Goal: Information Seeking & Learning: Find specific fact

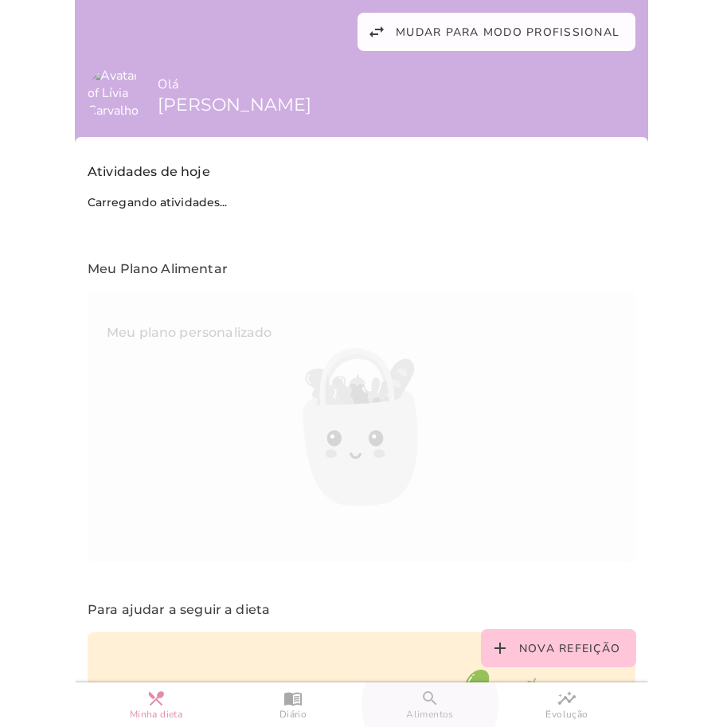
click at [425, 712] on span "Alimentos" at bounding box center [430, 715] width 48 height 14
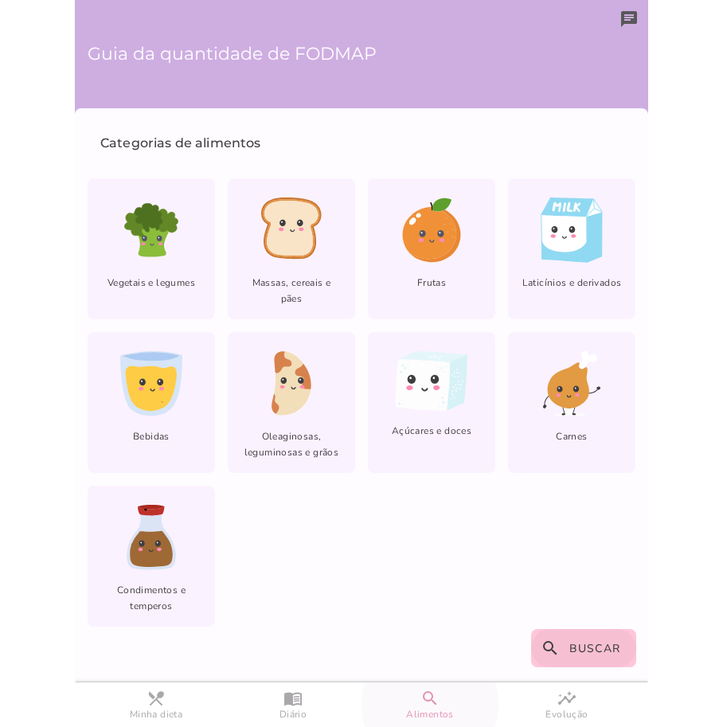
click at [574, 667] on div "Categorias de alimentos Vegetais e legumes Massas, cereais e pães Frutas lfm-li…" at bounding box center [361, 395] width 573 height 575
click at [572, 659] on button "search Buscar" at bounding box center [584, 648] width 106 height 38
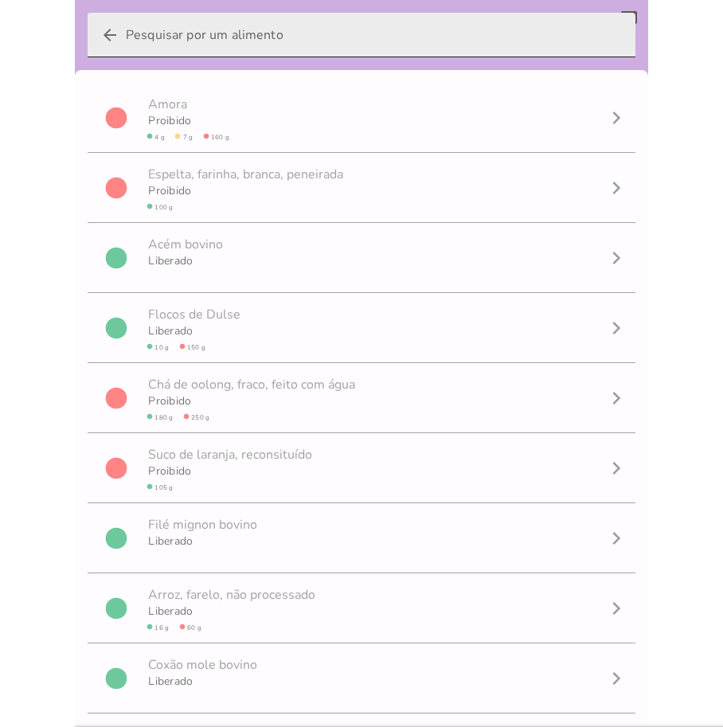
click at [237, 35] on input "arrow_back" at bounding box center [374, 35] width 497 height 45
type input "manga"
type mwc-textfield "manga"
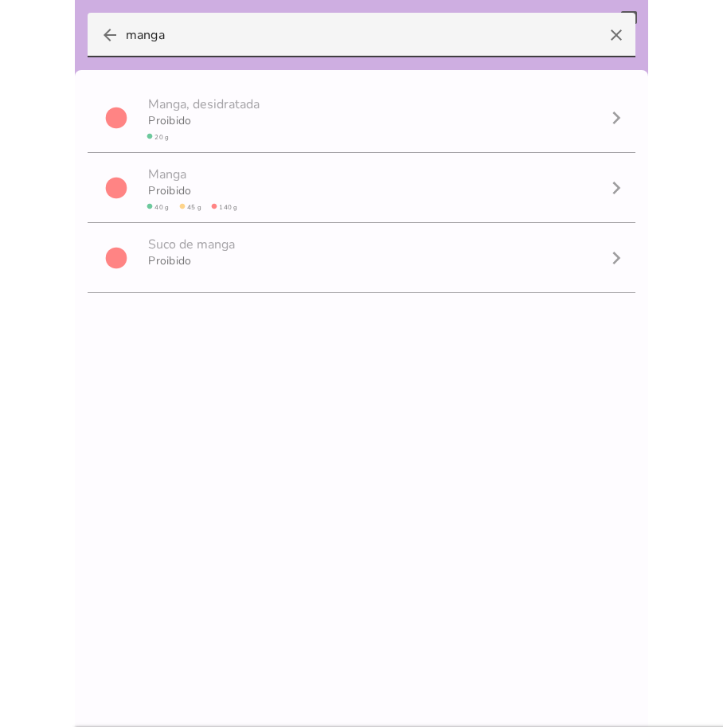
scroll to position [1, 0]
drag, startPoint x: 249, startPoint y: 48, endPoint x: -2, endPoint y: 107, distance: 256.9
click at [0, 107] on html at bounding box center [361, 363] width 723 height 727
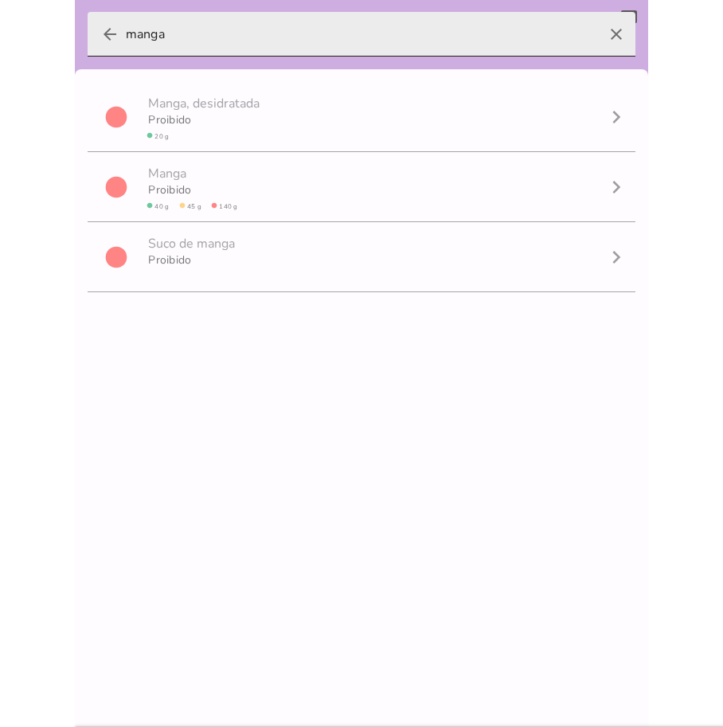
click at [177, 29] on input "manga" at bounding box center [362, 34] width 472 height 45
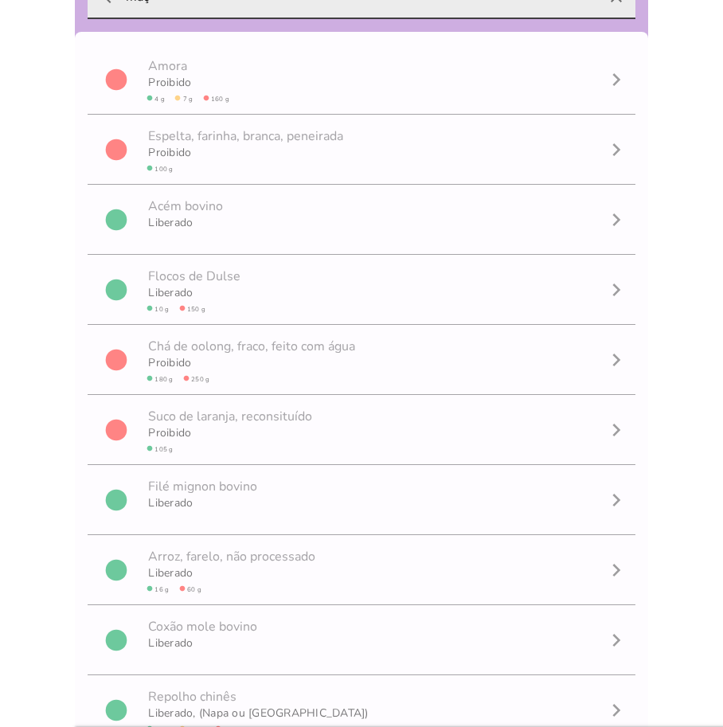
scroll to position [26, 0]
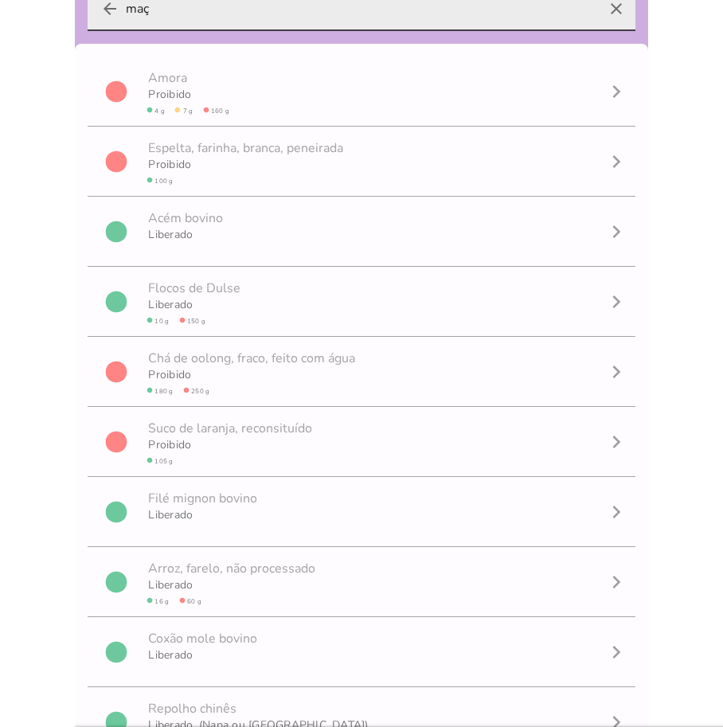
type input "maçã"
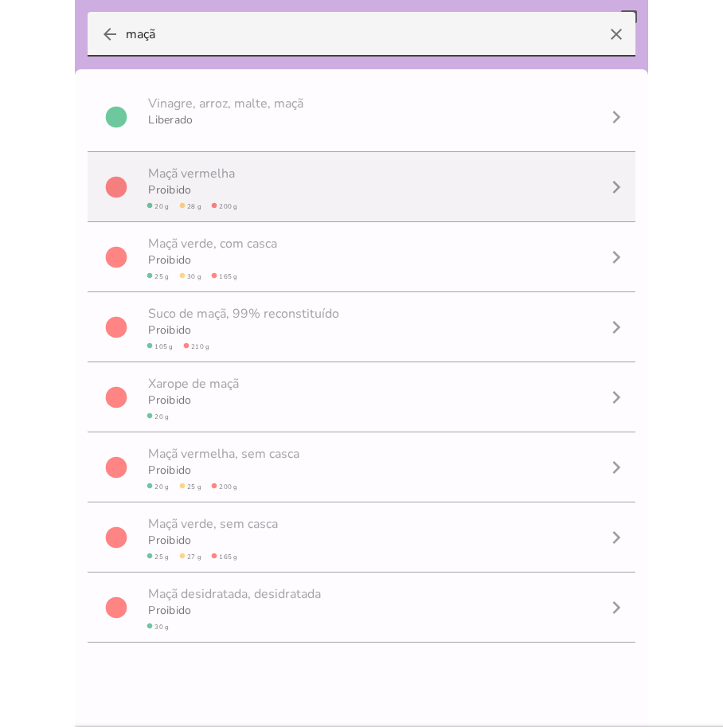
scroll to position [0, 0]
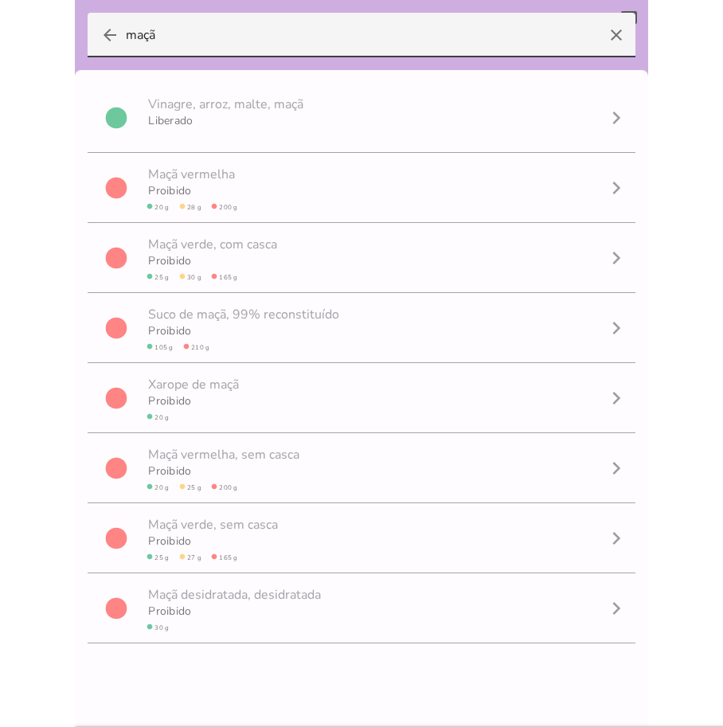
drag, startPoint x: 249, startPoint y: 42, endPoint x: 39, endPoint y: 35, distance: 210.4
click at [39, 35] on body at bounding box center [361, 363] width 723 height 727
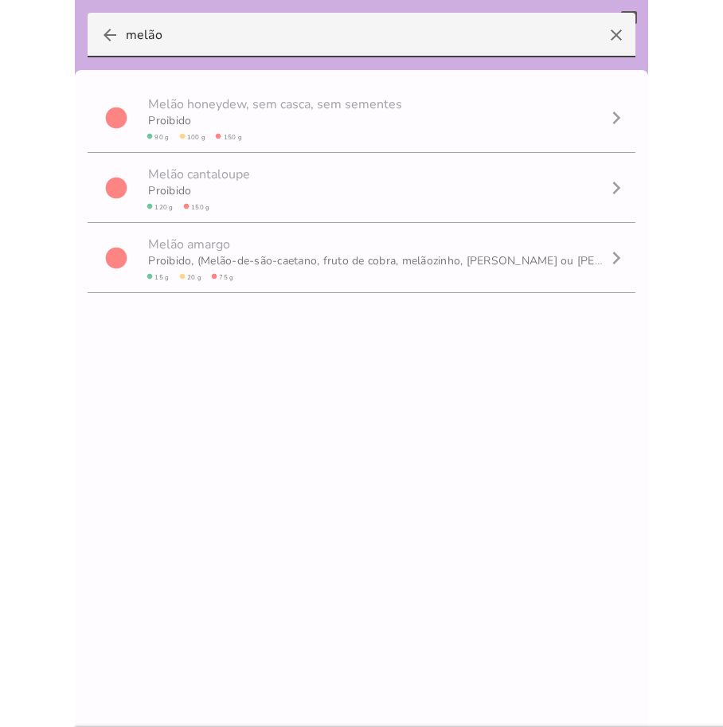
type input "melão"
type mwc-textfield "melão"
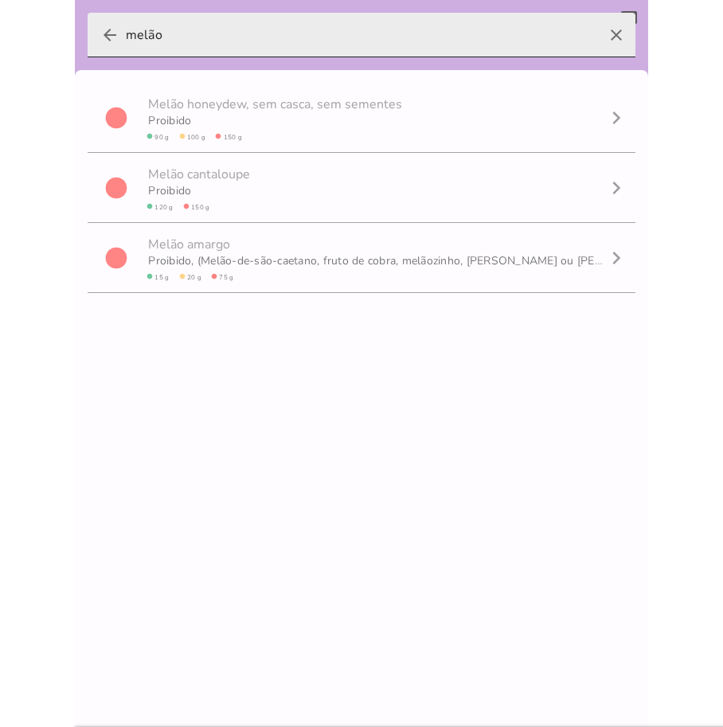
click at [109, 35] on icon "arrow_back" at bounding box center [109, 34] width 19 height 19
click at [126, 35] on input "melão" at bounding box center [362, 35] width 472 height 45
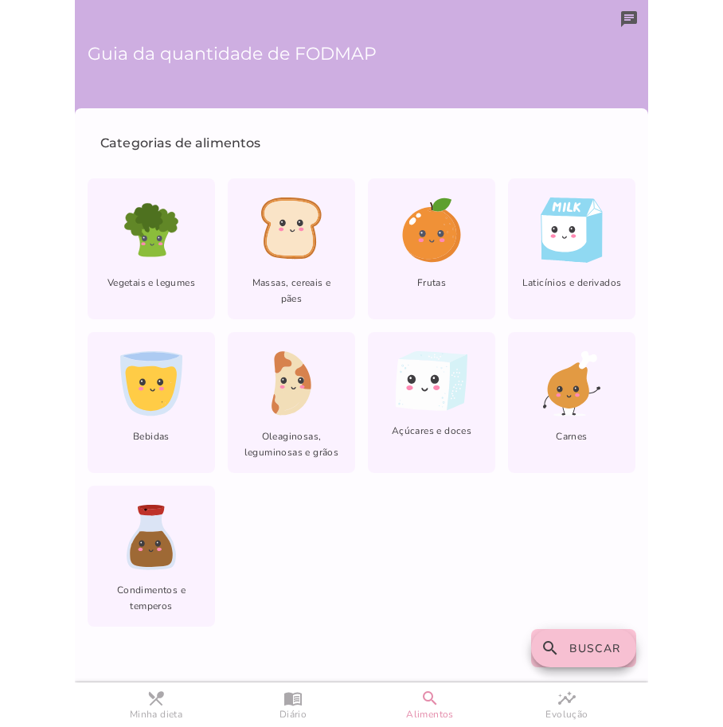
click at [586, 648] on span "Buscar" at bounding box center [595, 648] width 52 height 15
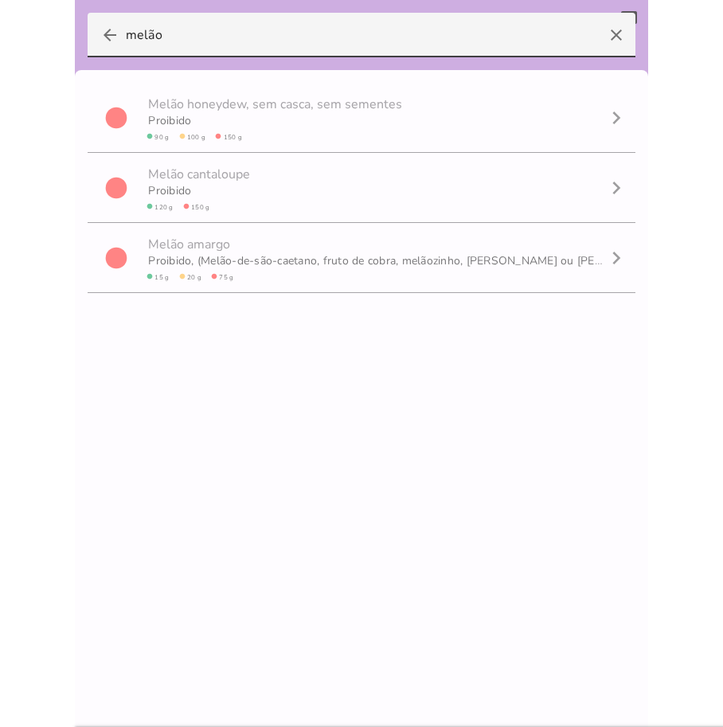
drag, startPoint x: 218, startPoint y: 37, endPoint x: -2, endPoint y: 78, distance: 223.7
click at [0, 78] on html at bounding box center [361, 363] width 723 height 727
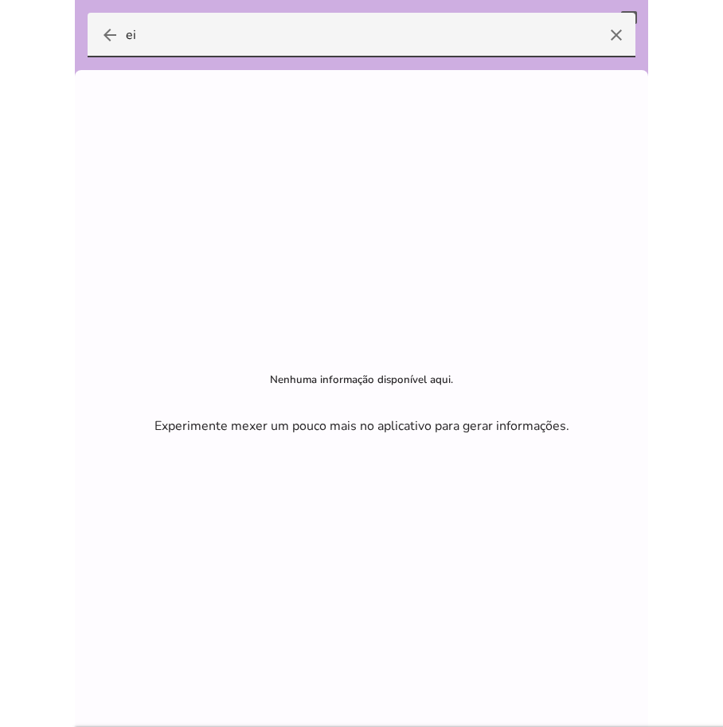
type input "e"
type input "l"
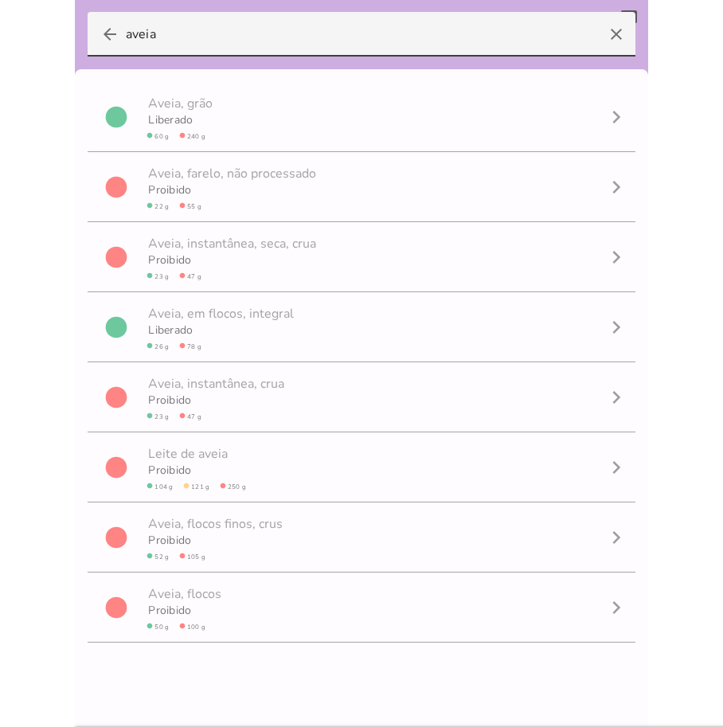
type input "aveia"
type mwc-textfield "aveia"
